Goal: Task Accomplishment & Management: Complete application form

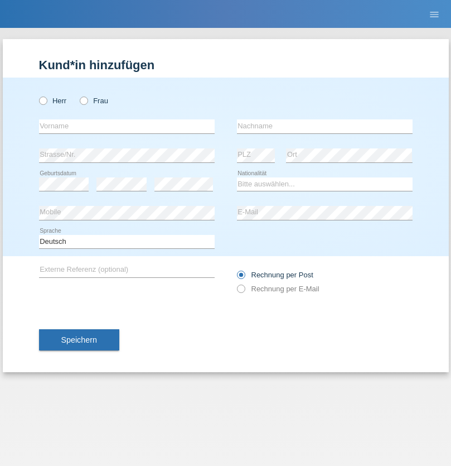
radio input "true"
click at [127, 126] on input "text" at bounding box center [127, 126] width 176 height 14
type input "Farouk"
click at [325, 126] on input "text" at bounding box center [325, 126] width 176 height 14
type input "Louati"
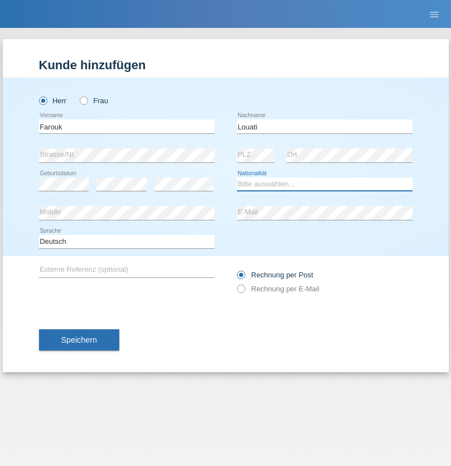
select select "CH"
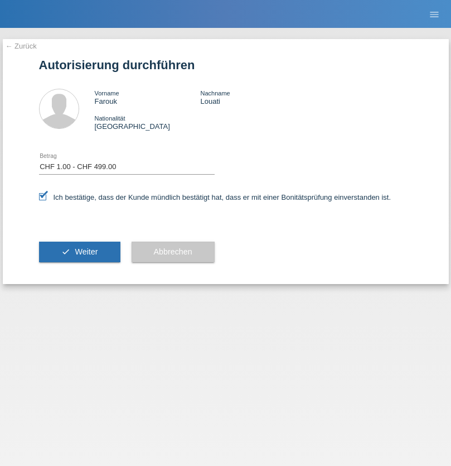
select select "1"
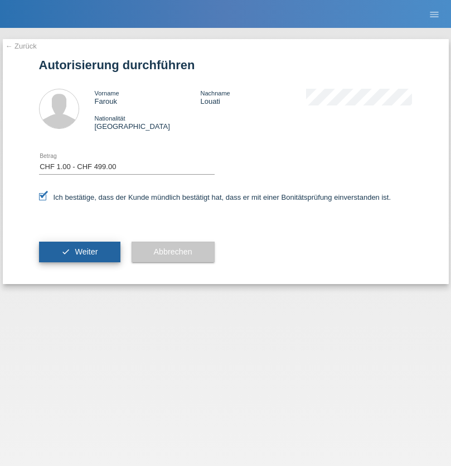
click at [79, 252] on span "Weiter" at bounding box center [86, 251] width 23 height 9
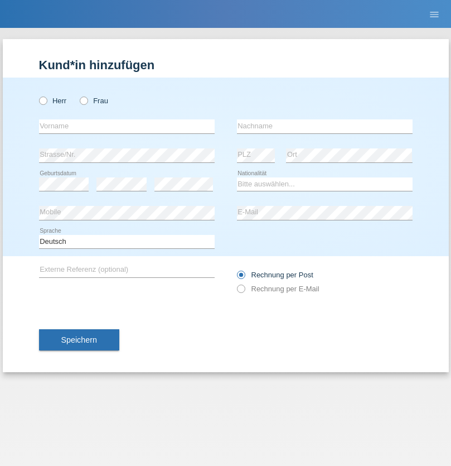
radio input "true"
click at [127, 126] on input "text" at bounding box center [127, 126] width 176 height 14
type input "Blerim"
click at [325, 126] on input "text" at bounding box center [325, 126] width 176 height 14
type input "Morina"
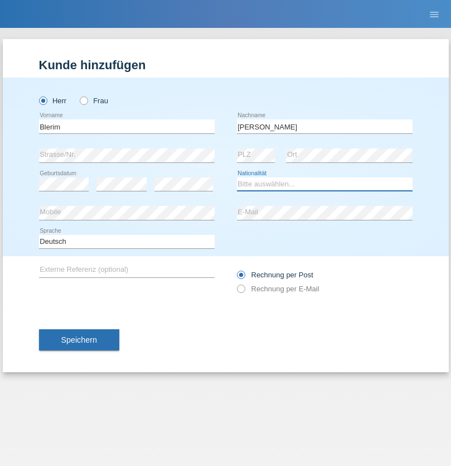
select select "XK"
select select "C"
select select "21"
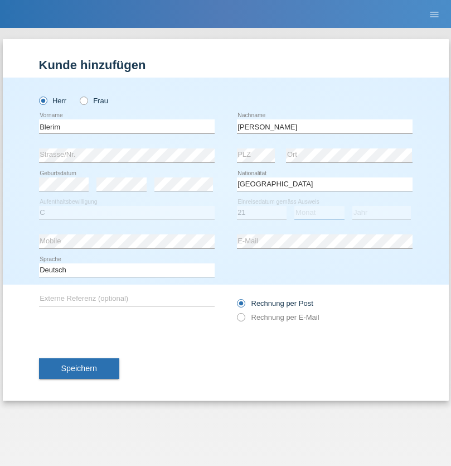
select select "08"
select select "1979"
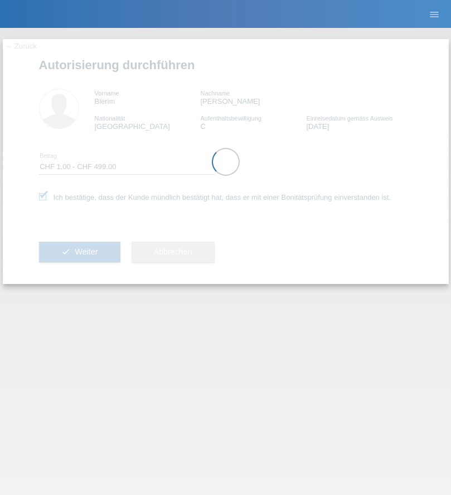
select select "1"
